Goal: Entertainment & Leisure: Consume media (video, audio)

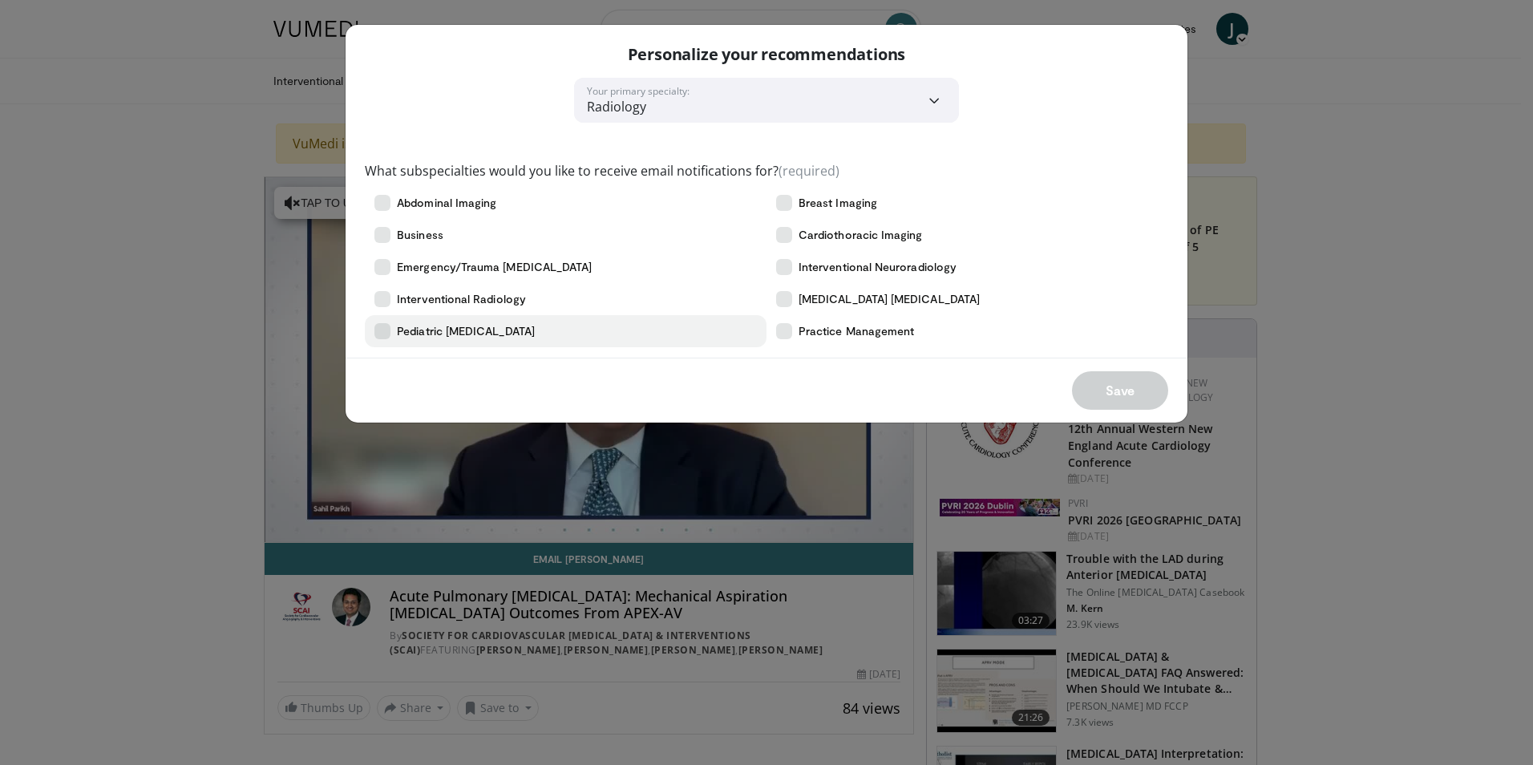
click at [376, 334] on icon at bounding box center [382, 331] width 16 height 16
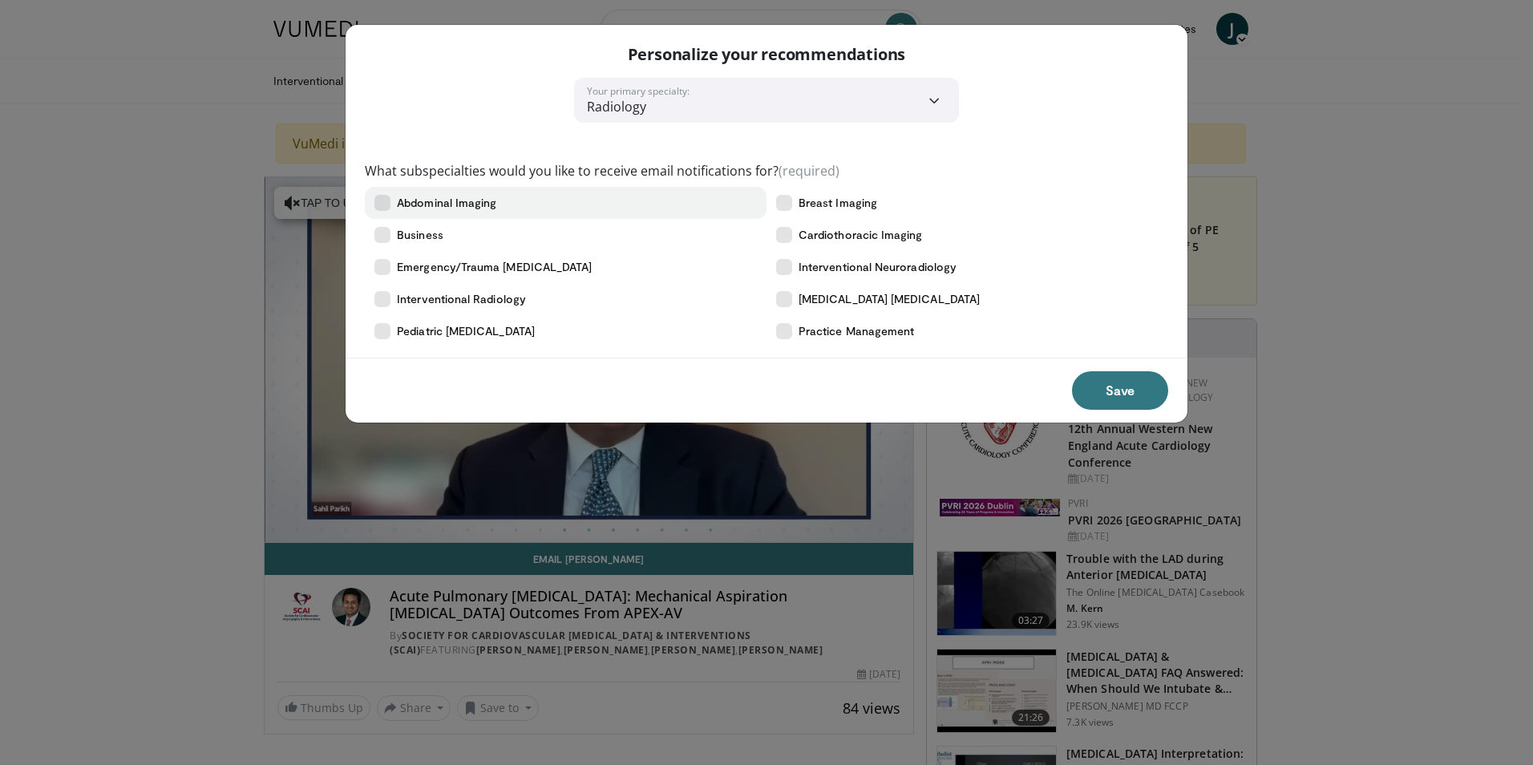
click at [388, 202] on icon at bounding box center [382, 203] width 16 height 16
click at [1109, 384] on button "Save" at bounding box center [1120, 390] width 96 height 38
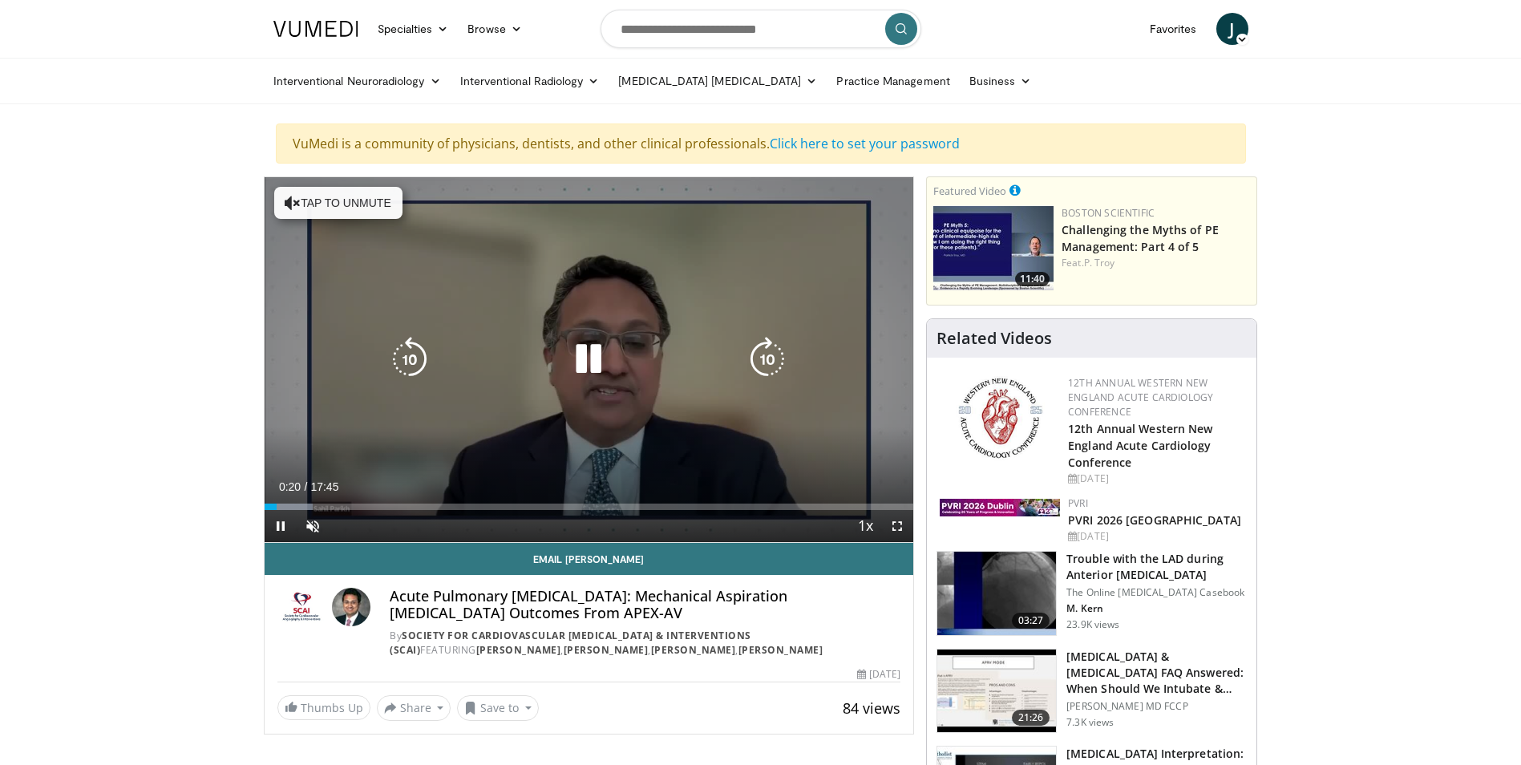
click at [292, 207] on icon "Video Player" at bounding box center [293, 203] width 16 height 16
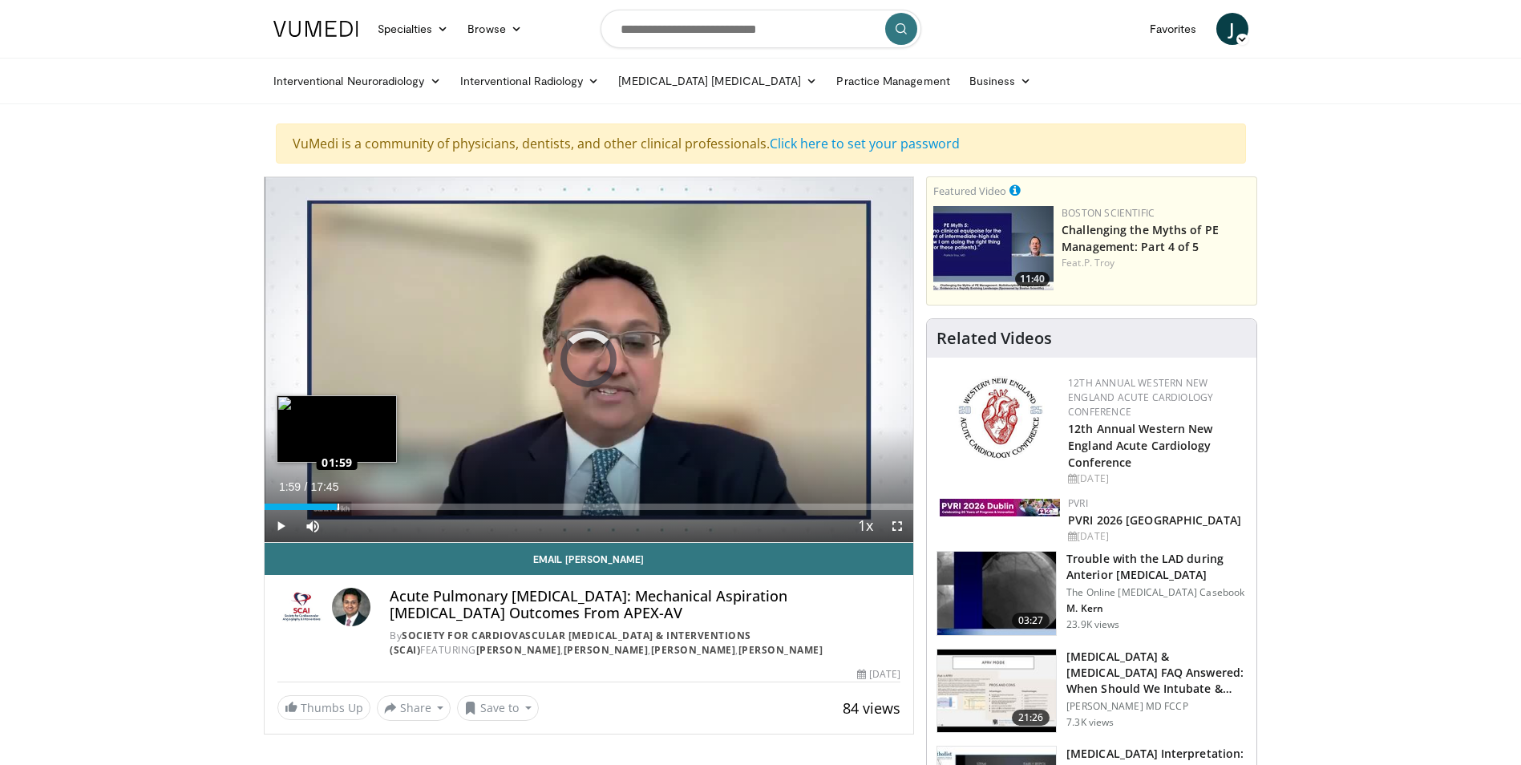
click at [337, 504] on div "Loaded : 10.30% 00:50 01:59" at bounding box center [590, 507] width 650 height 6
click at [357, 506] on video-js "**********" at bounding box center [590, 360] width 650 height 366
click at [364, 506] on div "Loaded : 17.79% 02:08 02:44" at bounding box center [590, 507] width 650 height 6
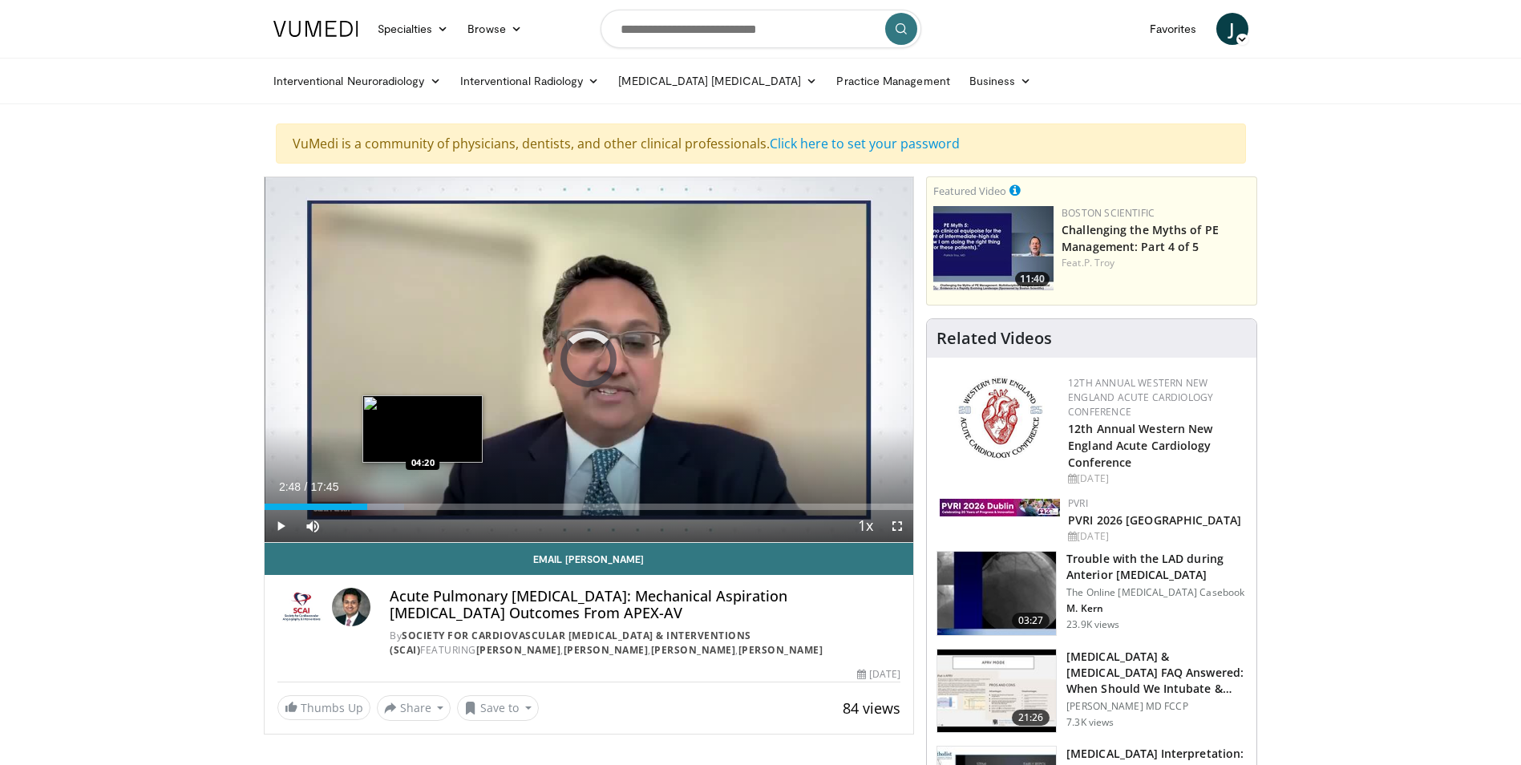
click at [423, 508] on div "Loaded : 21.54% 02:48 04:20" at bounding box center [590, 507] width 650 height 6
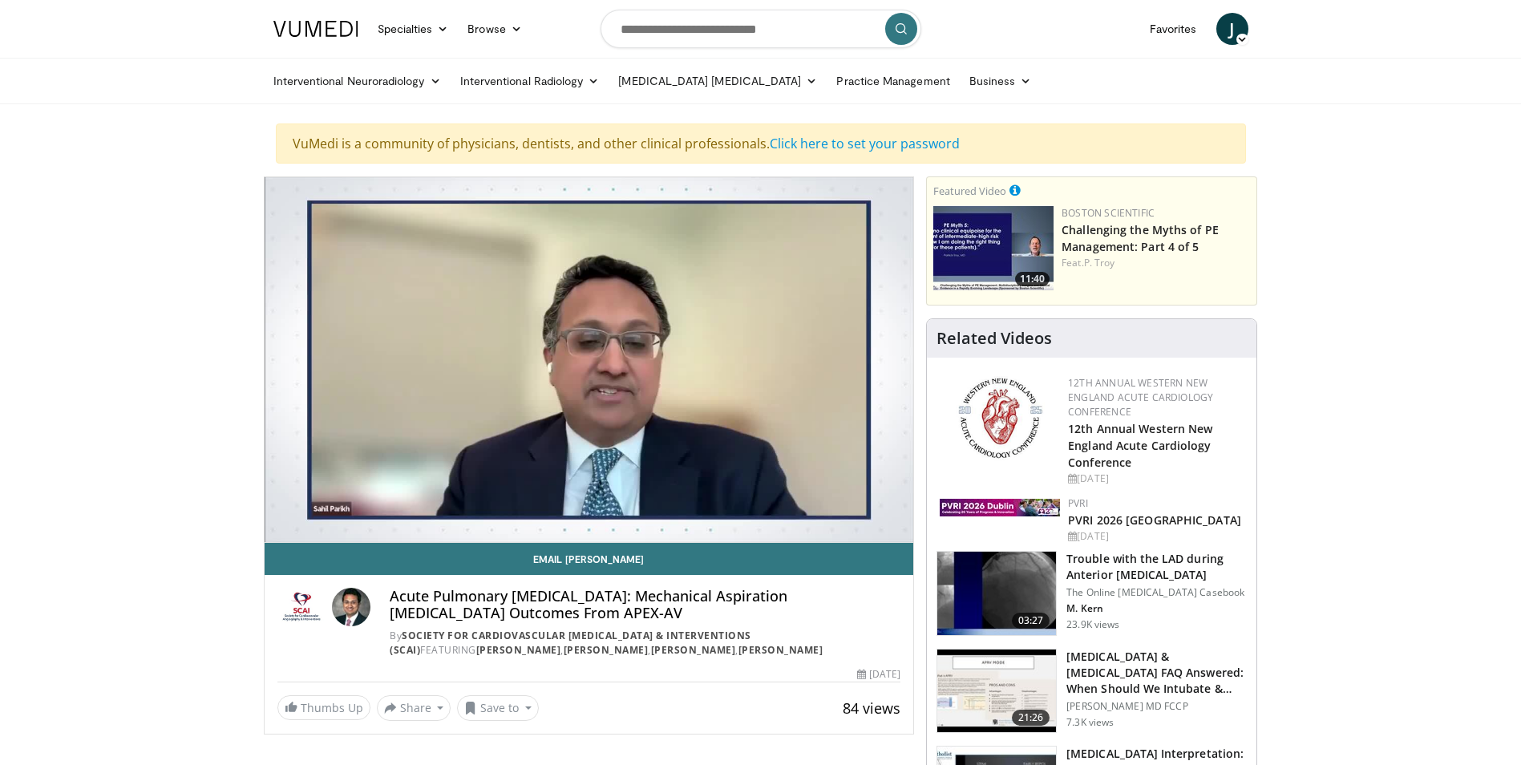
click at [571, 503] on div "10 seconds Tap to unmute" at bounding box center [590, 359] width 650 height 365
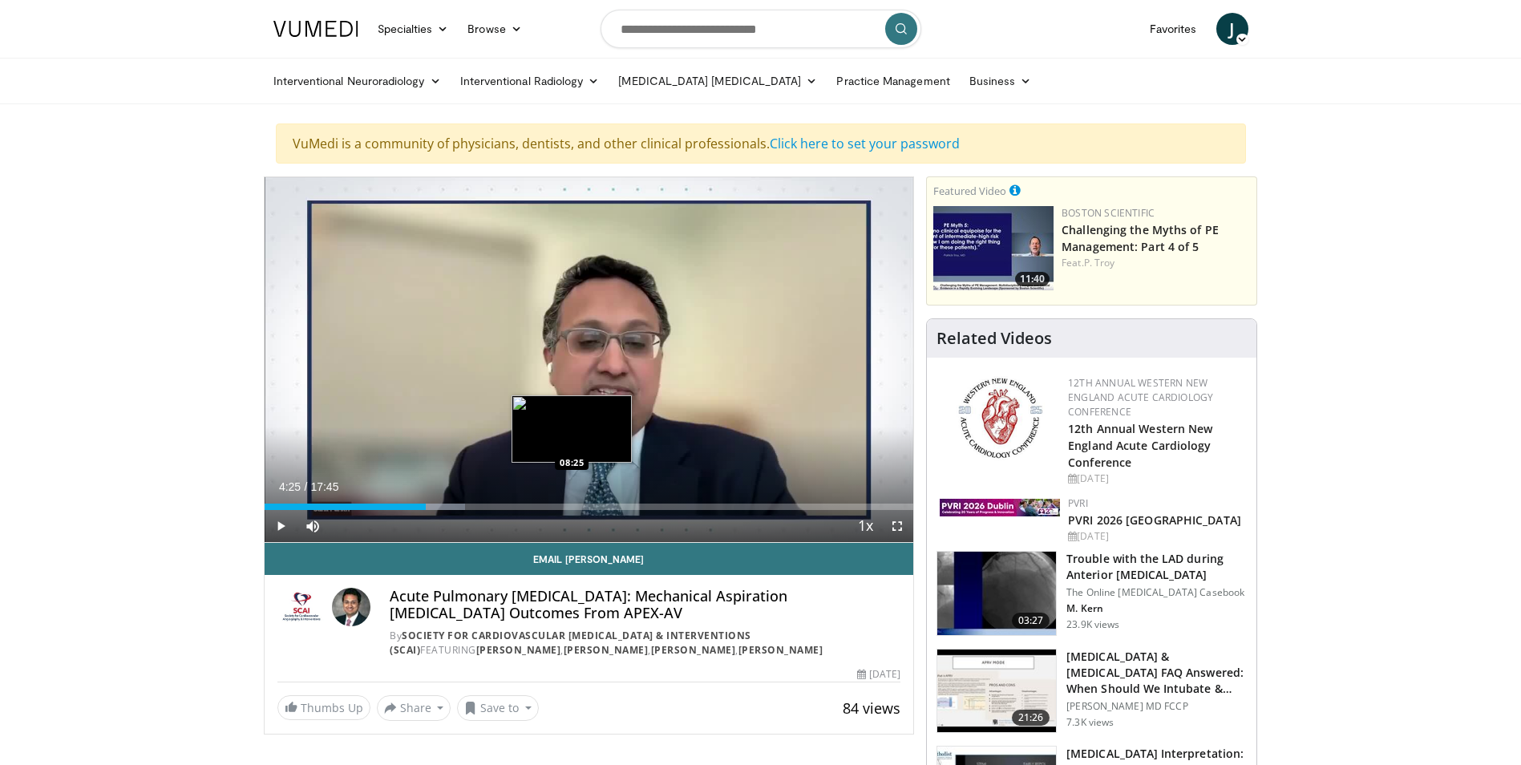
click at [572, 506] on div "Loaded : 30.90% 04:25 08:25" at bounding box center [590, 507] width 650 height 6
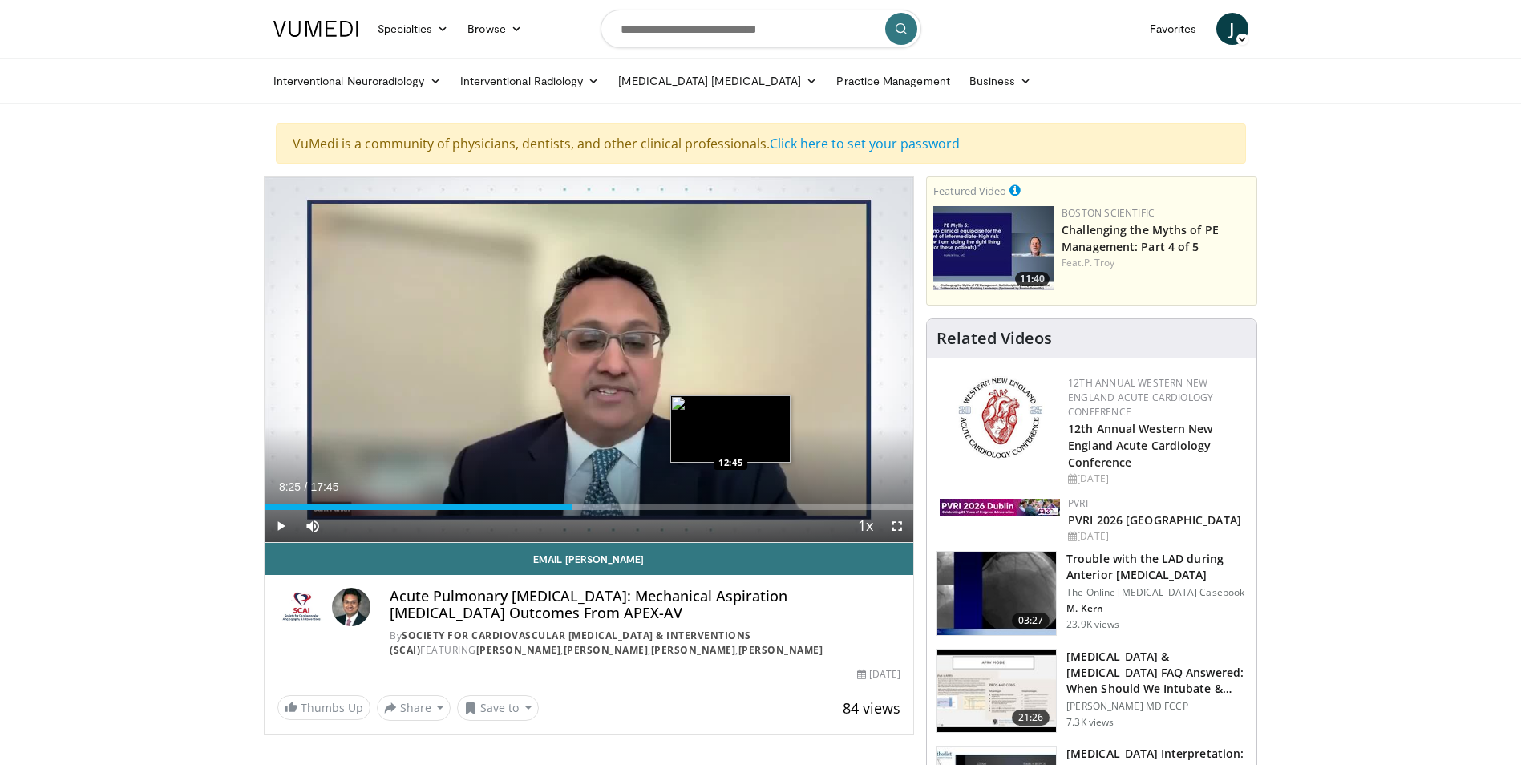
click at [731, 504] on div "Loaded : 53.38% 08:25 12:45" at bounding box center [590, 507] width 650 height 6
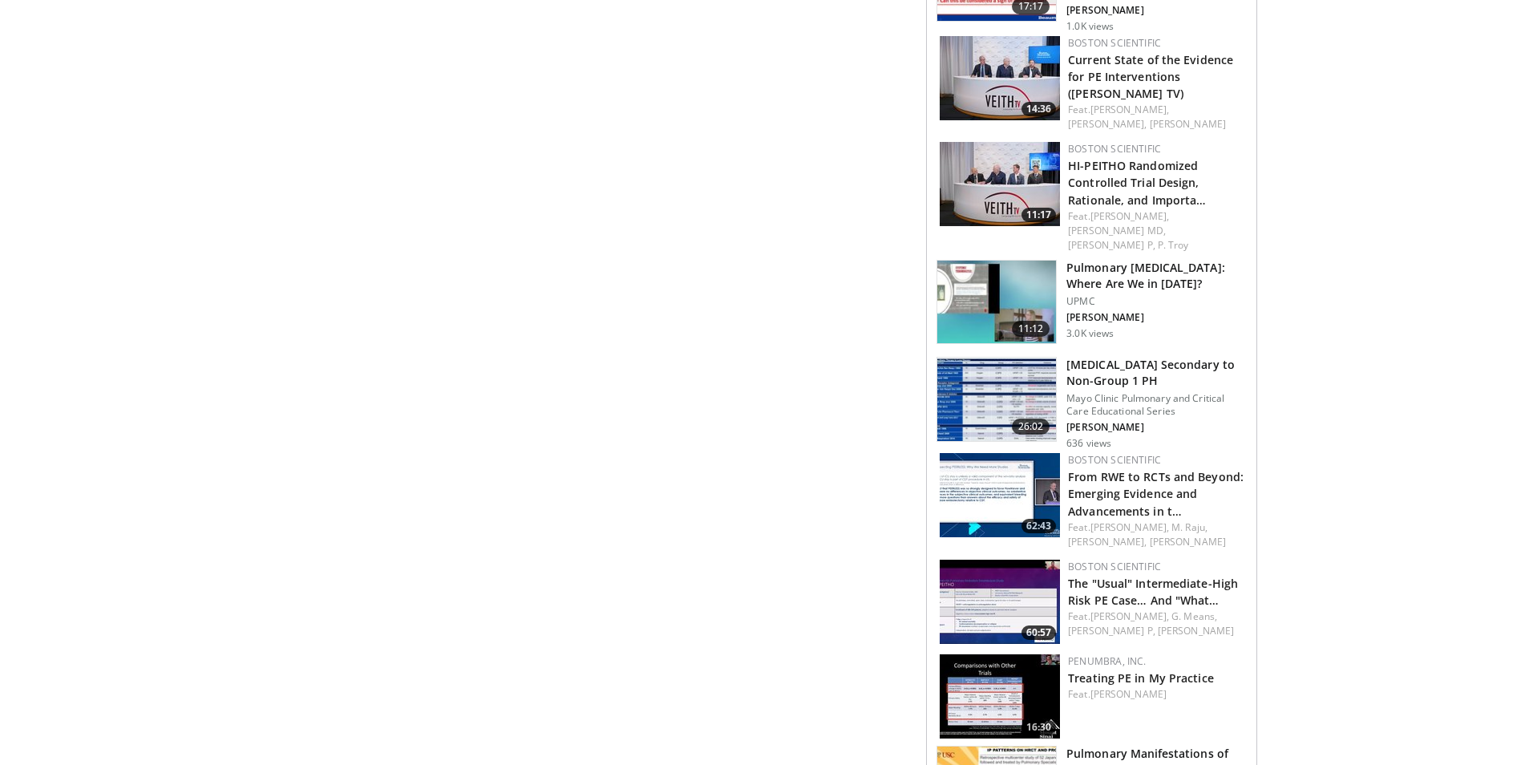
scroll to position [1925, 0]
